Goal: Task Accomplishment & Management: Use online tool/utility

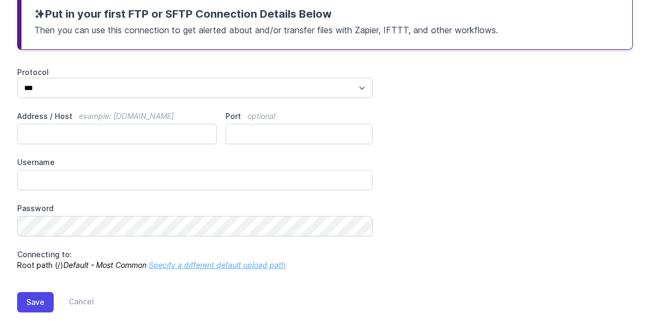
scroll to position [161, 0]
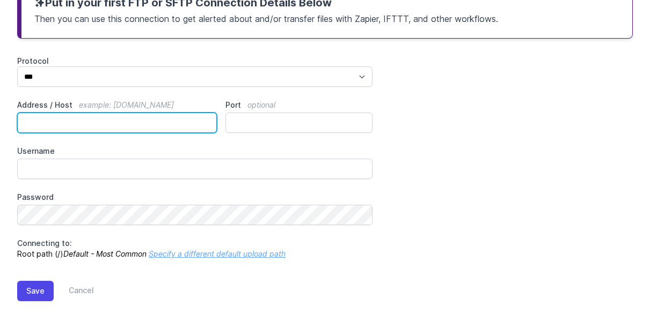
click at [47, 122] on input "Address / Host example: ftp.mydomain.com" at bounding box center [117, 123] width 200 height 20
click at [57, 125] on input "Address / Host example: ftp.mydomain.com" at bounding box center [117, 123] width 200 height 20
paste input "**********"
click at [20, 123] on input "**********" at bounding box center [117, 123] width 200 height 20
type input "**********"
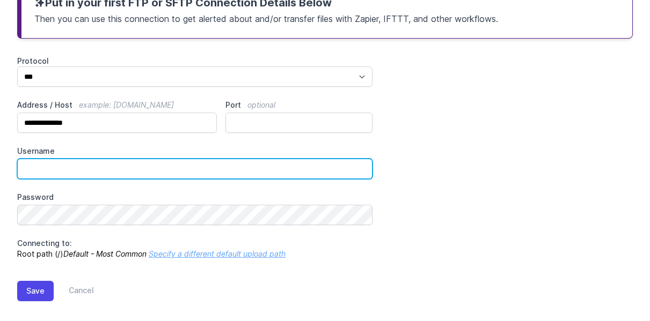
click at [68, 170] on input "Username" at bounding box center [194, 169] width 355 height 20
paste input "*********"
type input "*********"
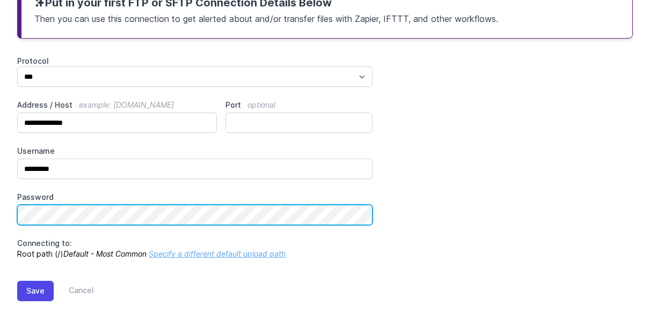
scroll to position [171, 0]
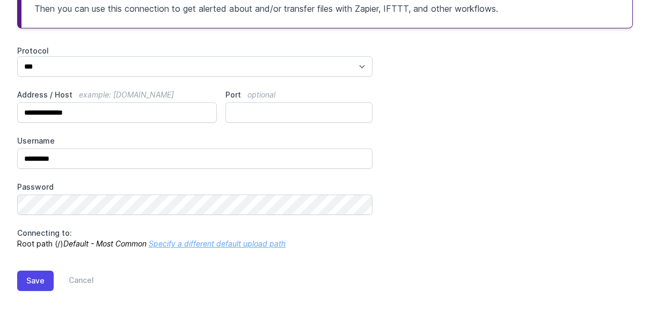
click at [202, 244] on link "Specify a different default upload path" at bounding box center [217, 243] width 137 height 9
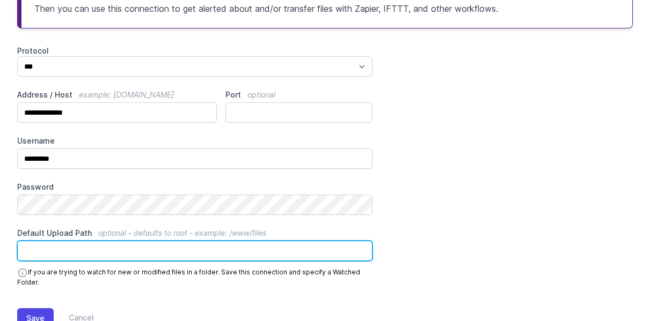
click at [74, 252] on input "Default Upload Path optional - defaults to root - example: /www/files" at bounding box center [194, 251] width 355 height 20
paste input "**********"
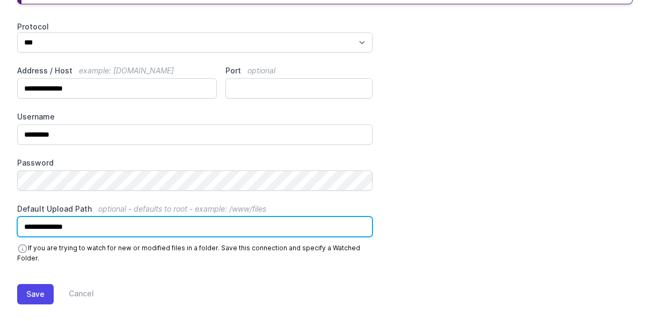
scroll to position [209, 0]
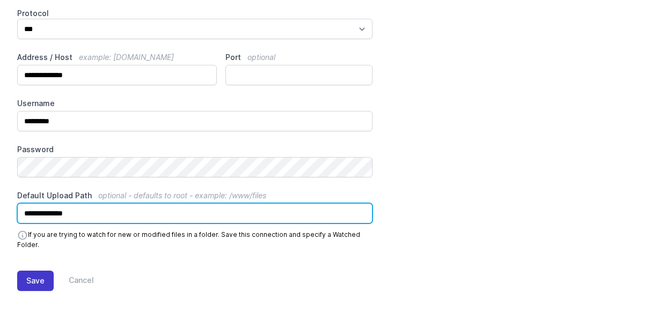
type input "**********"
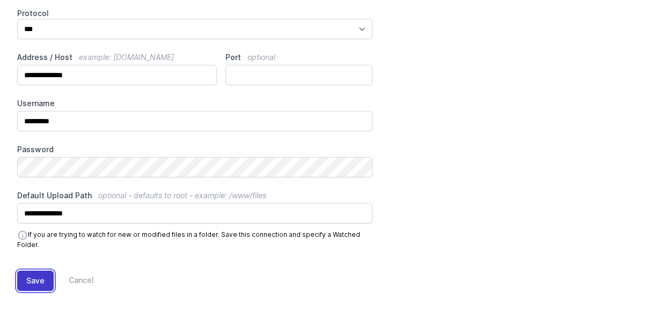
click at [36, 280] on button "Save" at bounding box center [35, 281] width 36 height 20
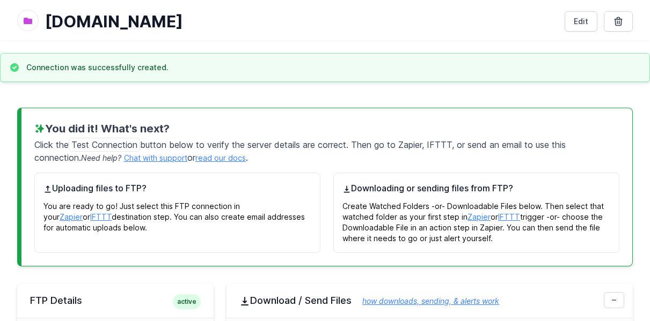
scroll to position [54, 0]
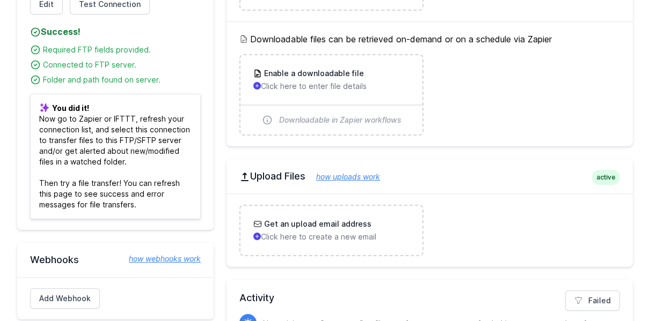
scroll to position [483, 0]
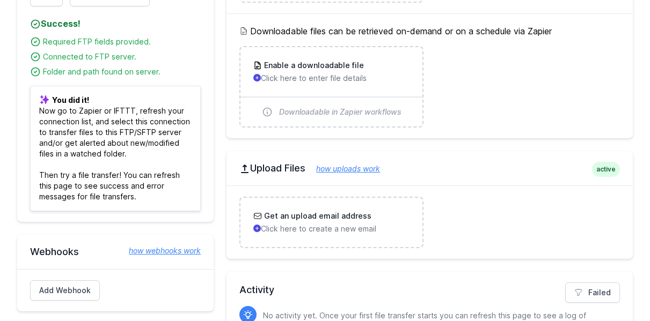
click at [493, 248] on div "Get an upload email address Click here to create a new email" at bounding box center [429, 223] width 406 height 74
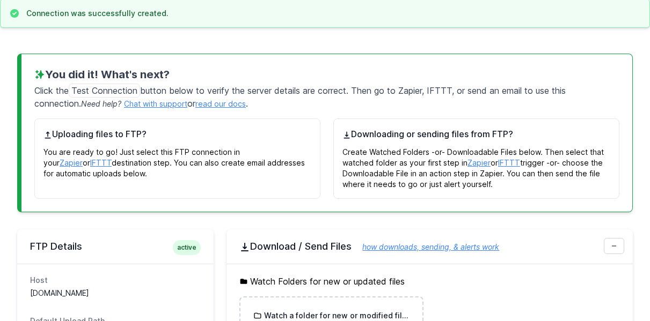
scroll to position [161, 0]
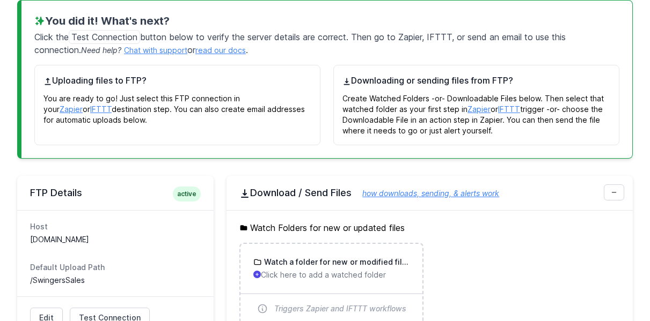
click at [83, 105] on link "Zapier" at bounding box center [71, 109] width 23 height 9
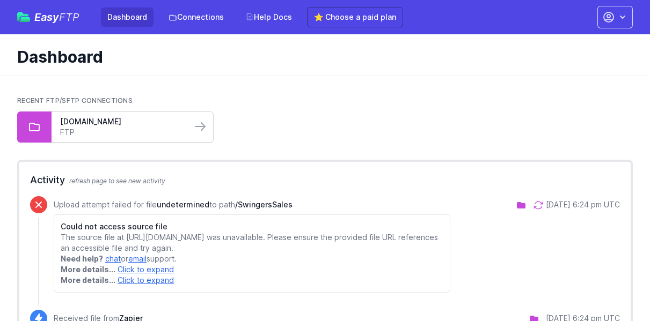
click at [52, 127] on div "lbug.mirus.com FTP" at bounding box center [122, 127] width 140 height 30
click at [174, 127] on link "FTP" at bounding box center [121, 132] width 123 height 11
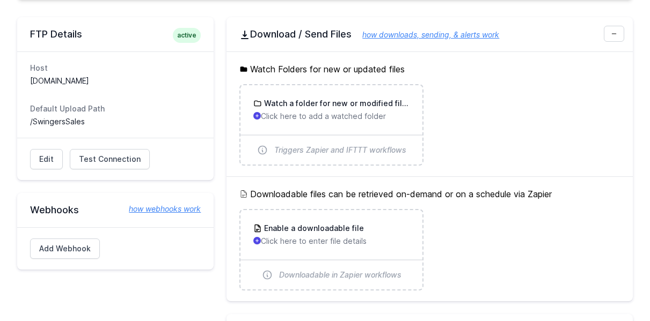
scroll to position [268, 0]
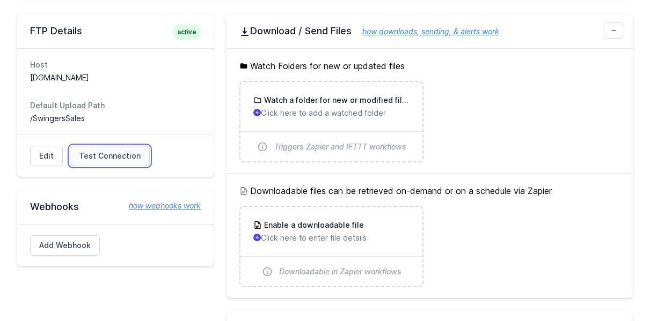
click at [98, 151] on span "Test Connection" at bounding box center [110, 156] width 62 height 11
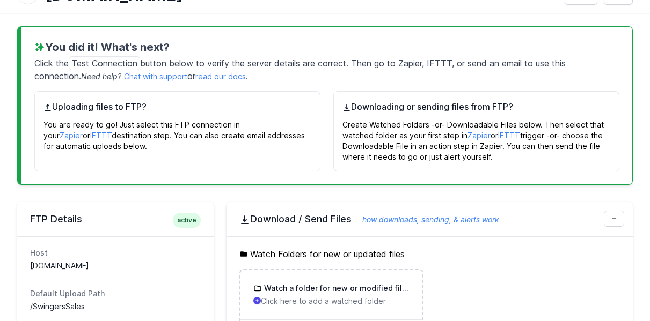
scroll to position [0, 0]
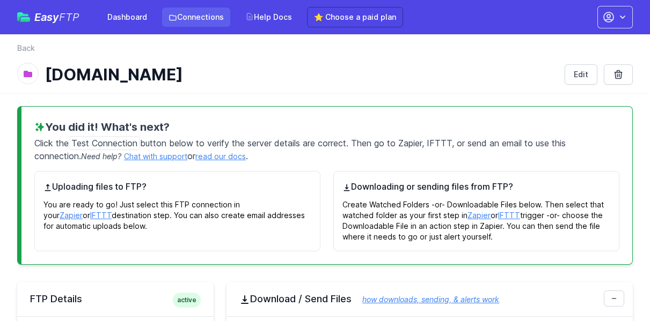
click at [188, 17] on link "Connections" at bounding box center [196, 17] width 68 height 19
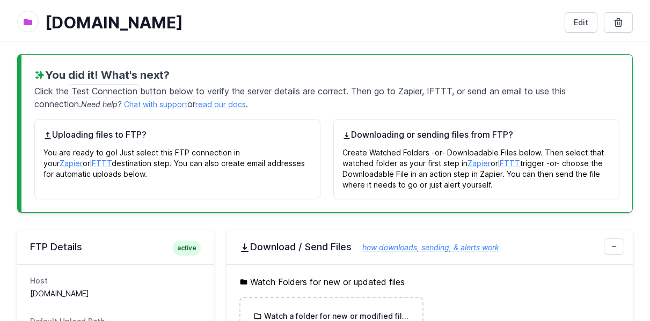
scroll to position [161, 0]
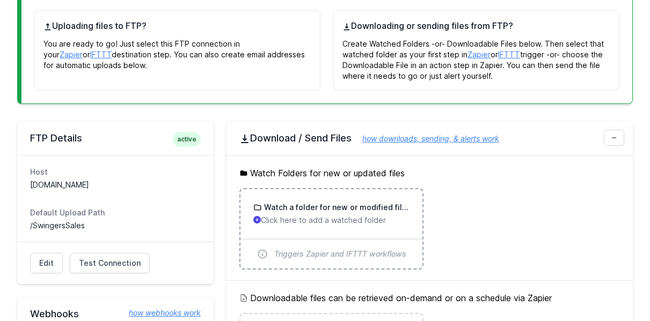
click at [345, 211] on h3 "Watch a folder for new or modified files" at bounding box center [336, 207] width 148 height 11
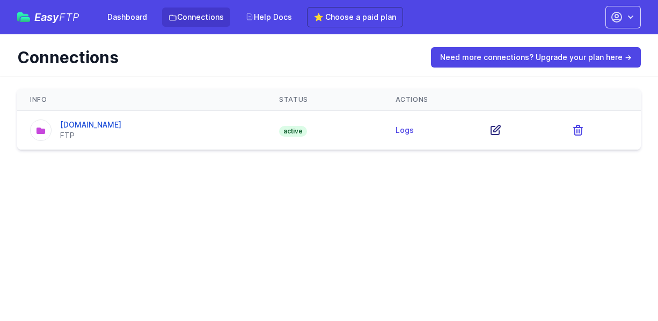
click at [494, 125] on icon at bounding box center [495, 130] width 13 height 13
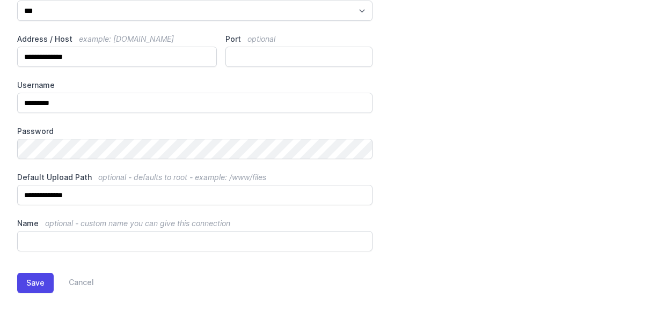
scroll to position [118, 0]
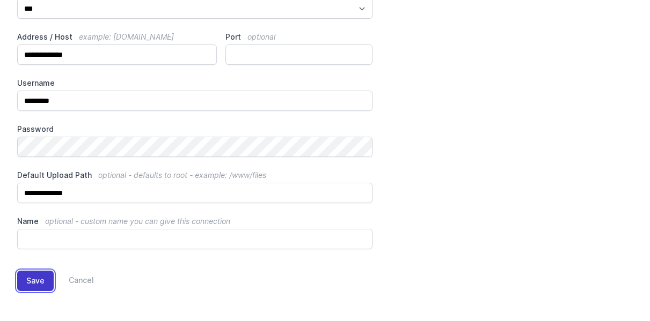
click at [44, 280] on button "Save" at bounding box center [35, 281] width 36 height 20
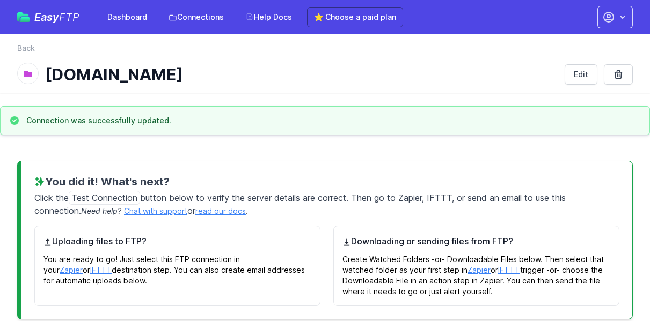
click at [83, 266] on link "Zapier" at bounding box center [71, 270] width 23 height 9
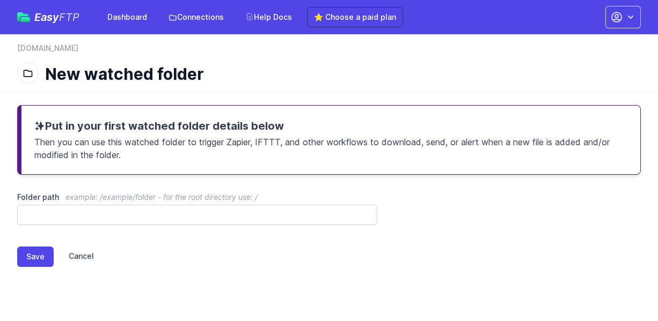
click at [78, 253] on link "Cancel" at bounding box center [74, 257] width 40 height 20
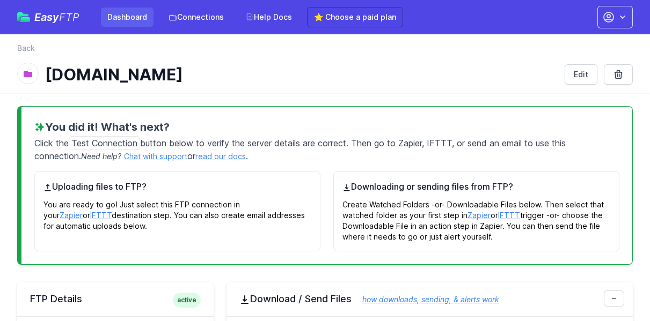
click at [122, 14] on link "Dashboard" at bounding box center [127, 17] width 53 height 19
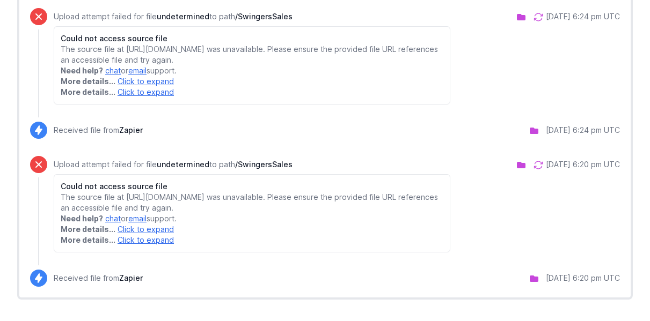
scroll to position [740, 0]
click at [152, 241] on link "Click to expand" at bounding box center [146, 240] width 56 height 9
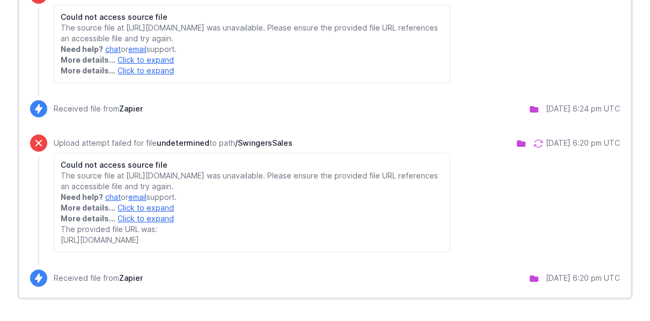
click at [154, 213] on link "Click to expand" at bounding box center [146, 207] width 56 height 9
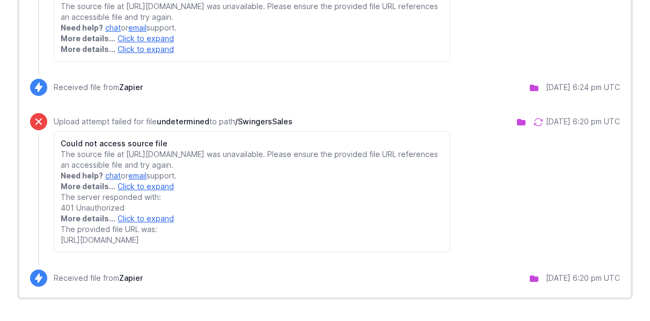
drag, startPoint x: 415, startPoint y: 205, endPoint x: 409, endPoint y: 192, distance: 14.4
click at [415, 171] on p "The source file at [URL][DOMAIN_NAME] was unavailable. Please ensure the provid…" at bounding box center [252, 159] width 383 height 21
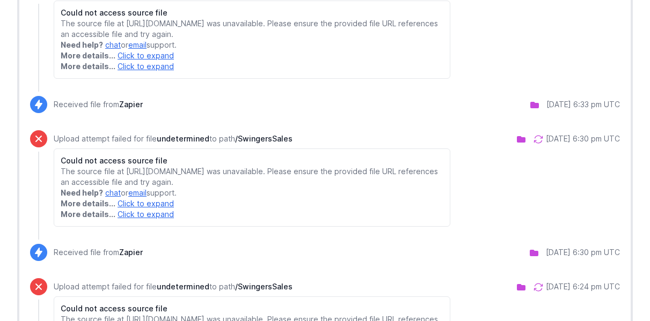
scroll to position [0, 0]
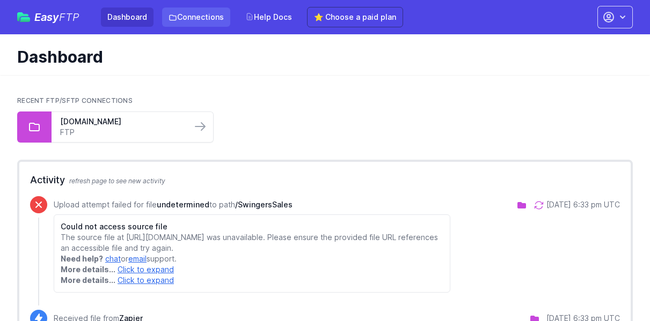
click at [207, 11] on link "Connections" at bounding box center [196, 17] width 68 height 19
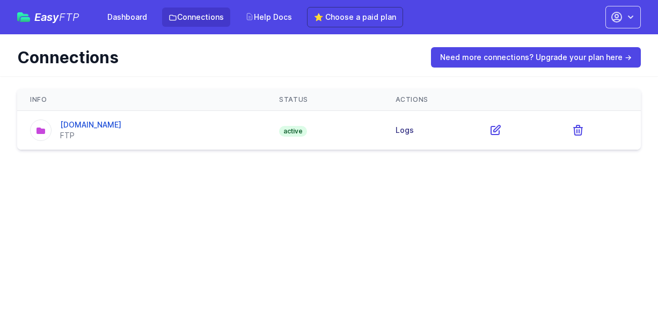
click at [397, 126] on link "Logs" at bounding box center [405, 130] width 18 height 9
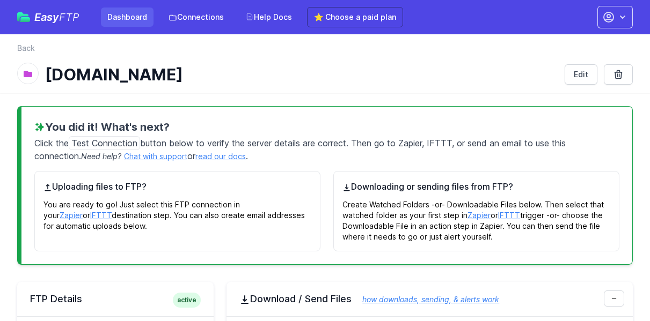
click at [126, 16] on link "Dashboard" at bounding box center [127, 17] width 53 height 19
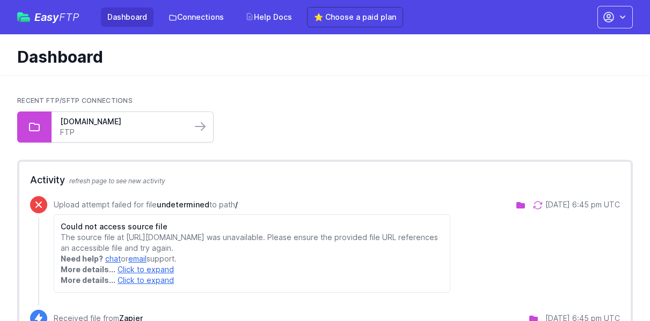
click at [134, 133] on link "FTP" at bounding box center [121, 132] width 123 height 11
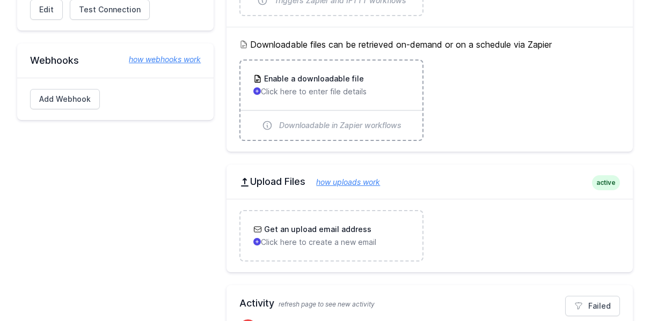
scroll to position [429, 0]
